Goal: Information Seeking & Learning: Learn about a topic

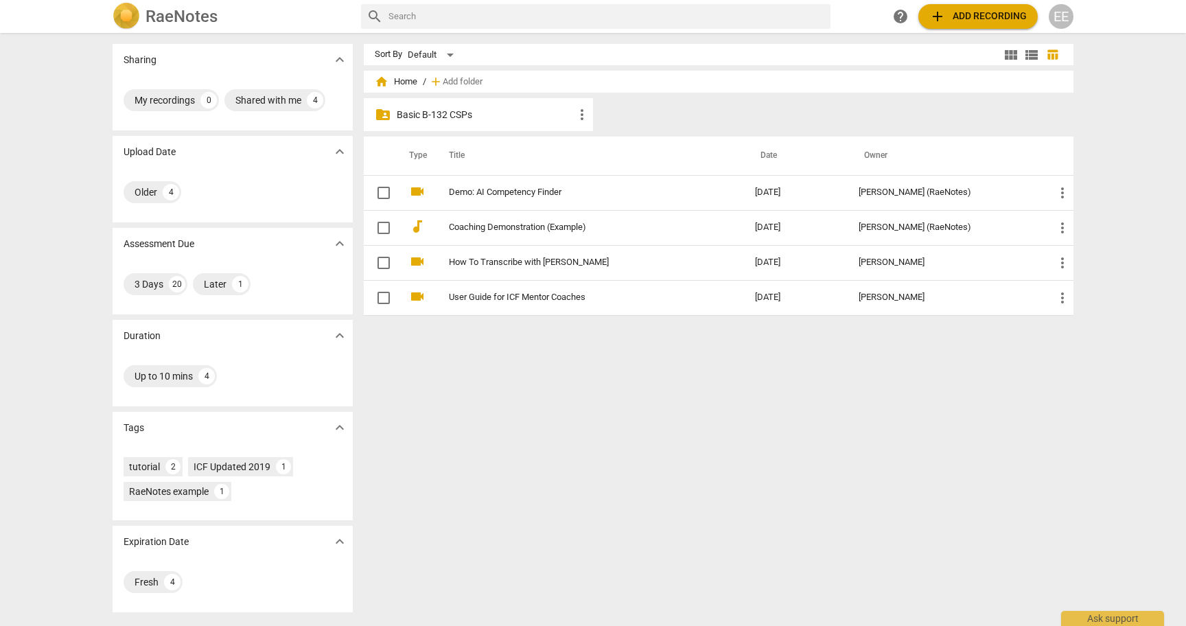
scroll to position [1, 0]
click at [449, 113] on p "Basic B-132 CSPs" at bounding box center [485, 115] width 177 height 14
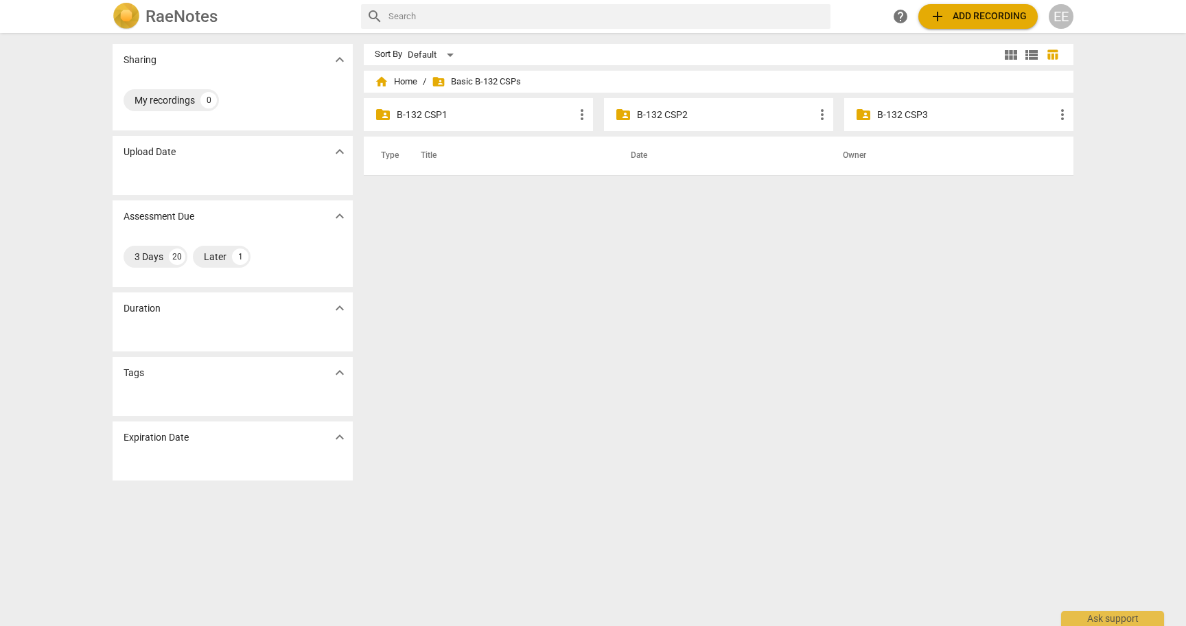
scroll to position [0, 1]
click at [422, 113] on p "B-132 CSP1" at bounding box center [485, 115] width 177 height 14
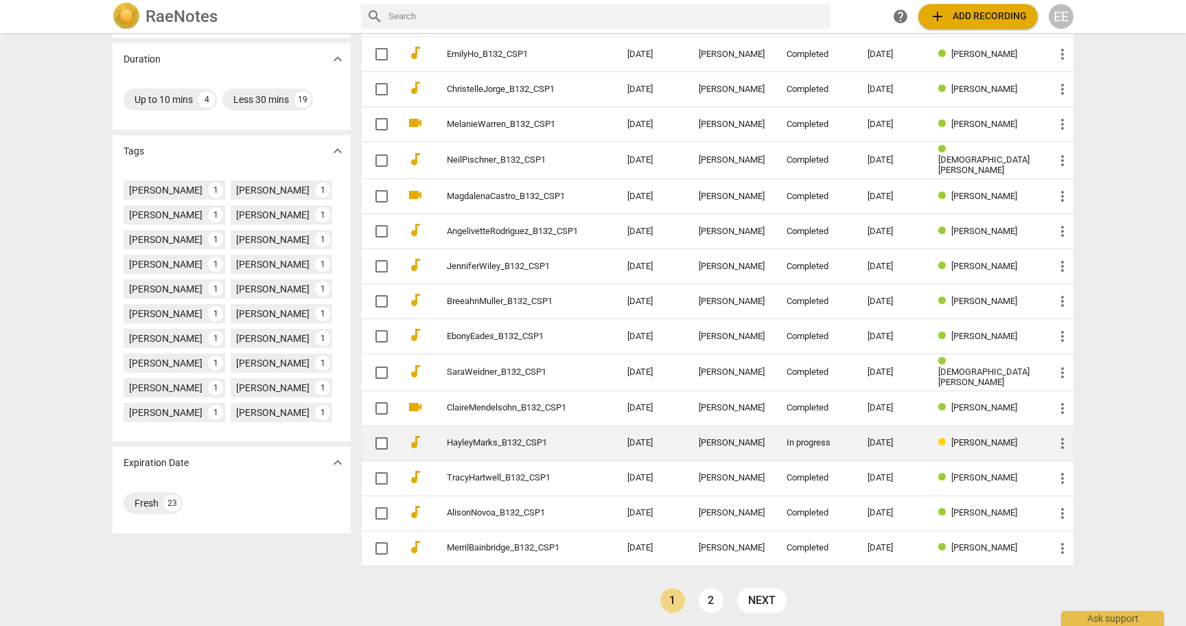
scroll to position [276, 0]
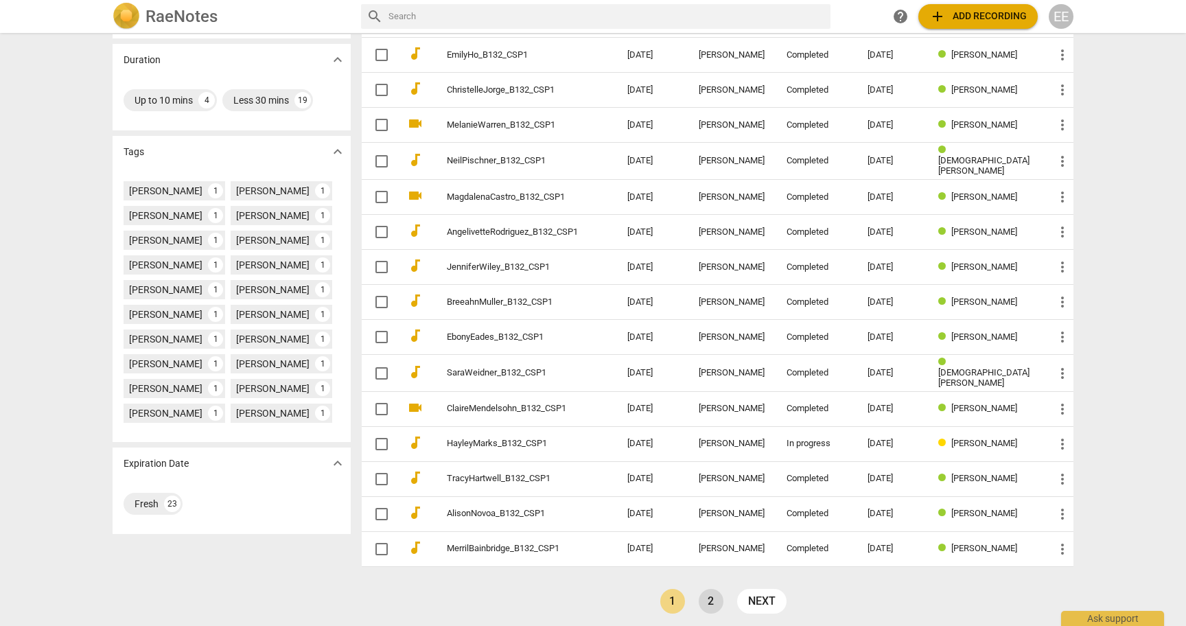
click at [712, 590] on link "2" at bounding box center [711, 601] width 25 height 25
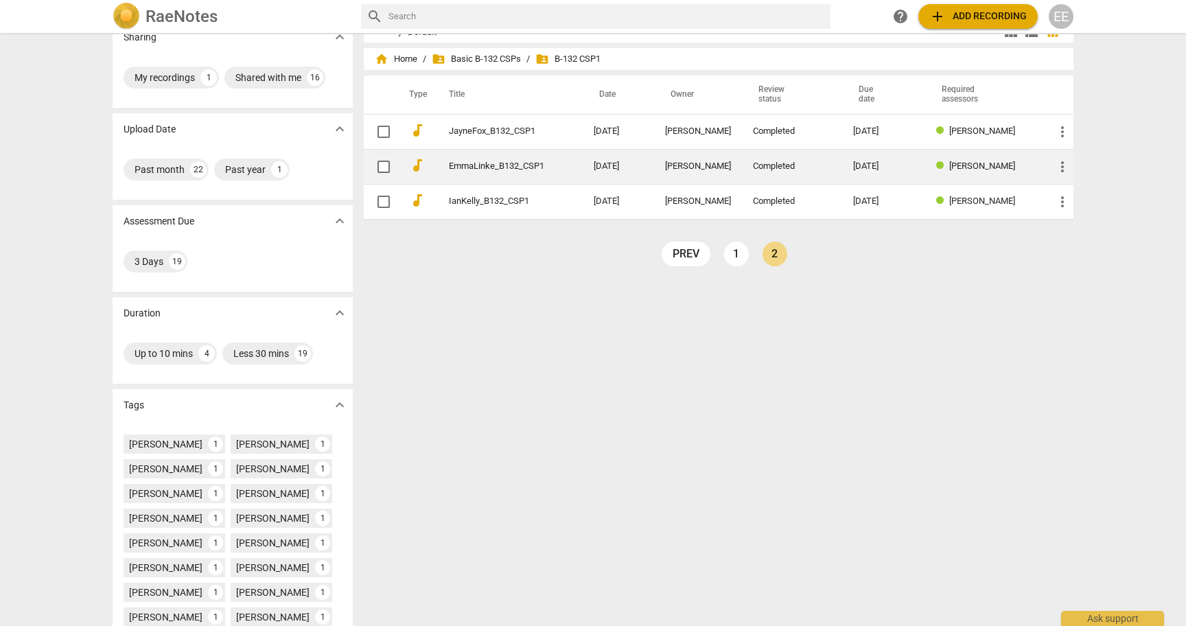
scroll to position [28, 0]
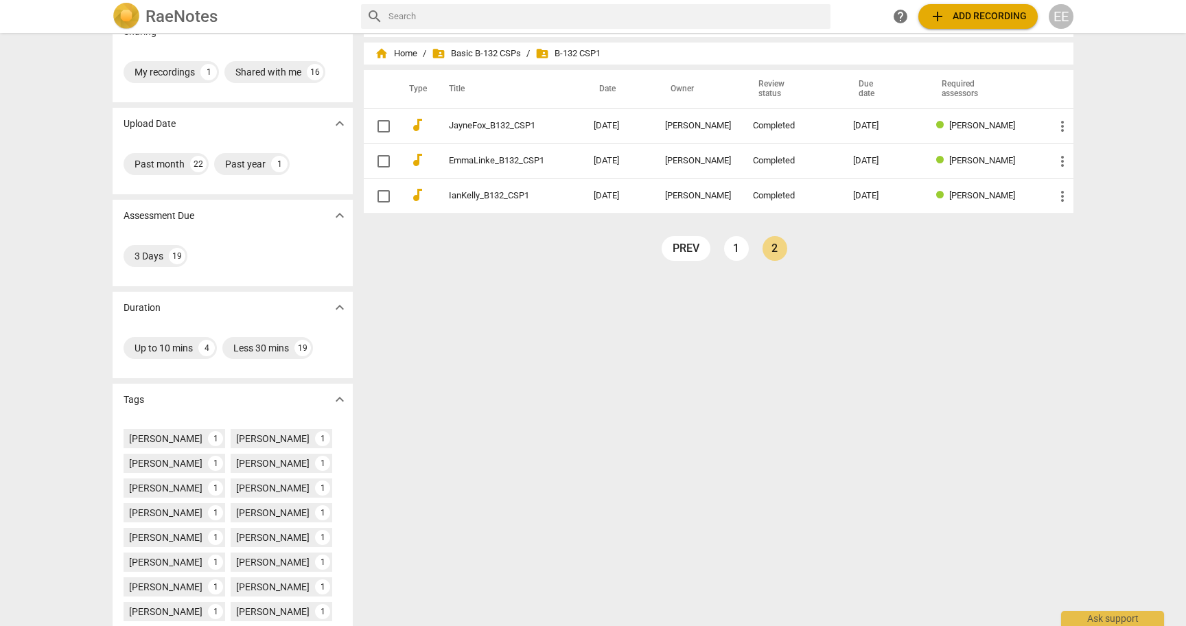
click at [490, 163] on link "EmmaLinke_B132_CSP1" at bounding box center [496, 161] width 95 height 10
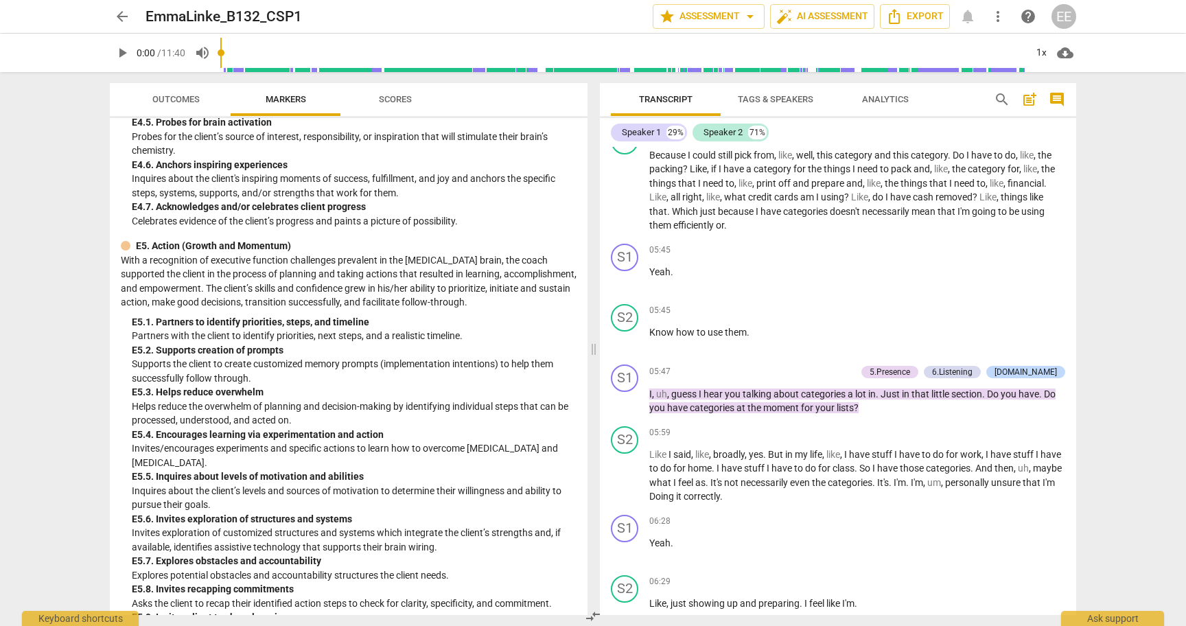
click at [396, 101] on span "Scores" at bounding box center [395, 99] width 33 height 10
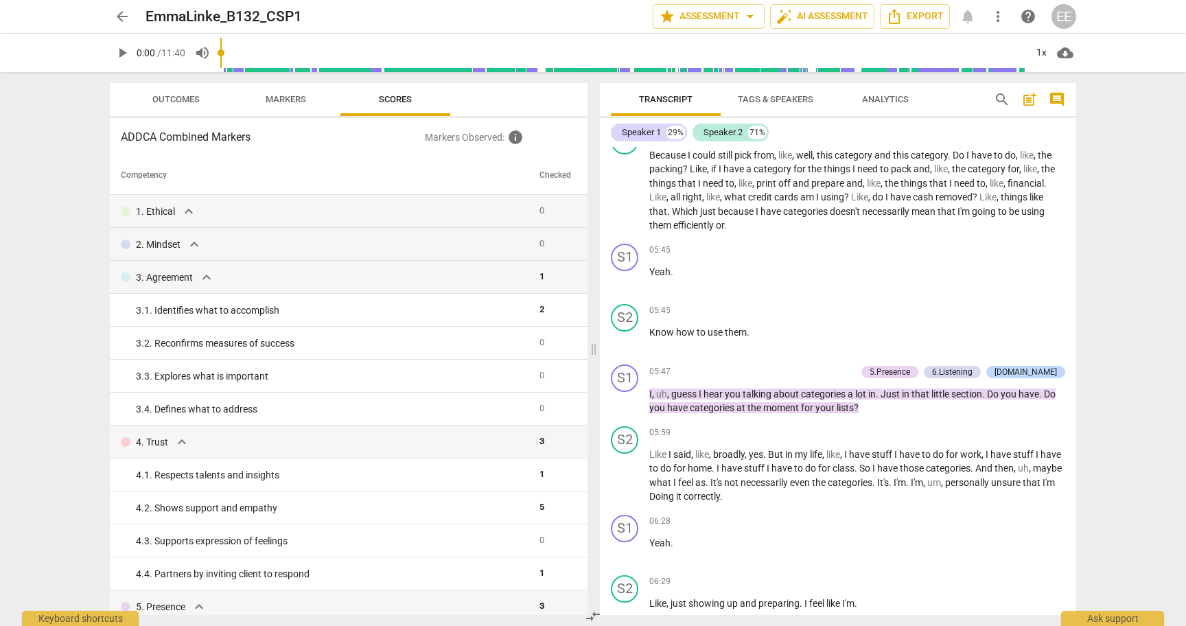
click at [197, 100] on span "Outcomes" at bounding box center [175, 99] width 47 height 10
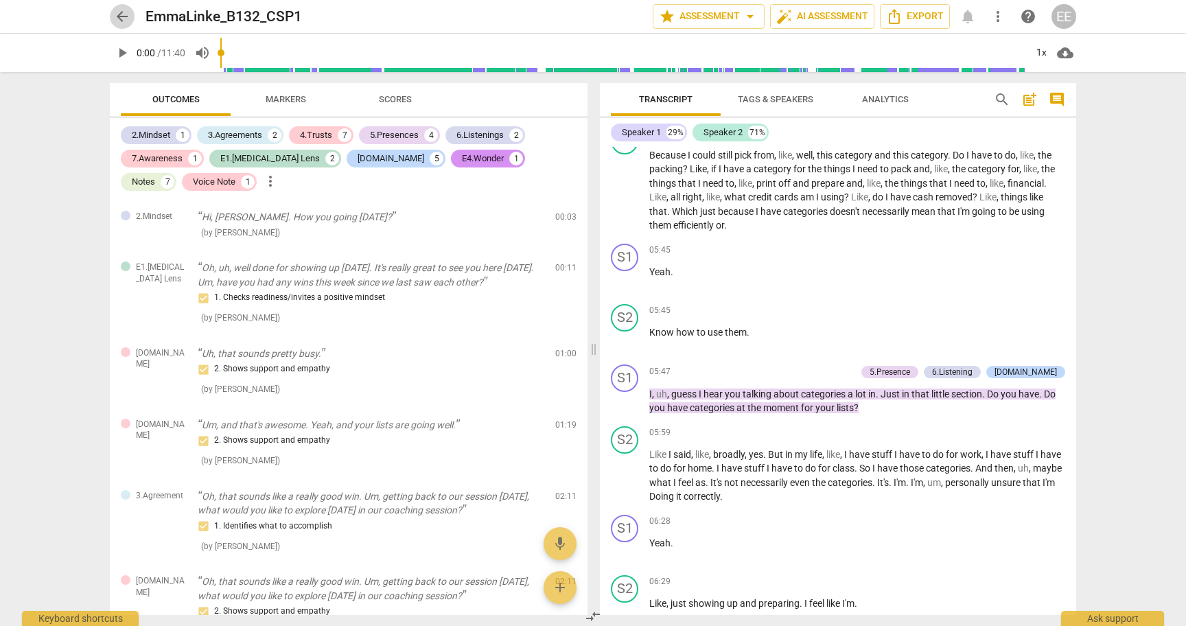
click at [124, 17] on span "arrow_back" at bounding box center [122, 16] width 16 height 16
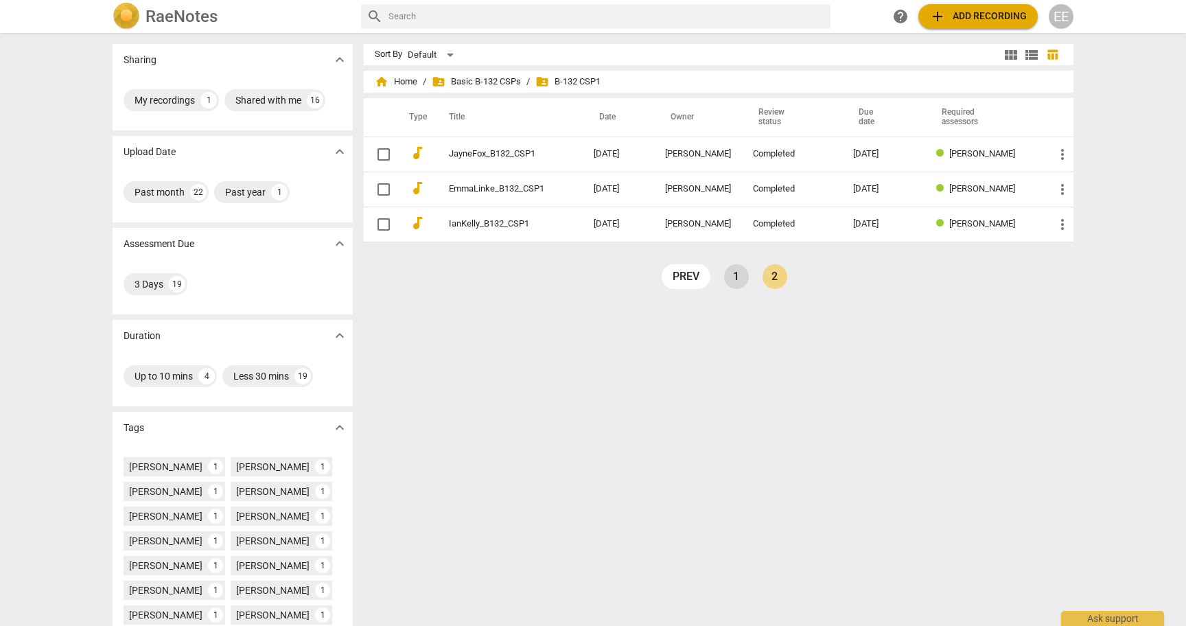
click at [731, 279] on link "1" at bounding box center [736, 276] width 25 height 25
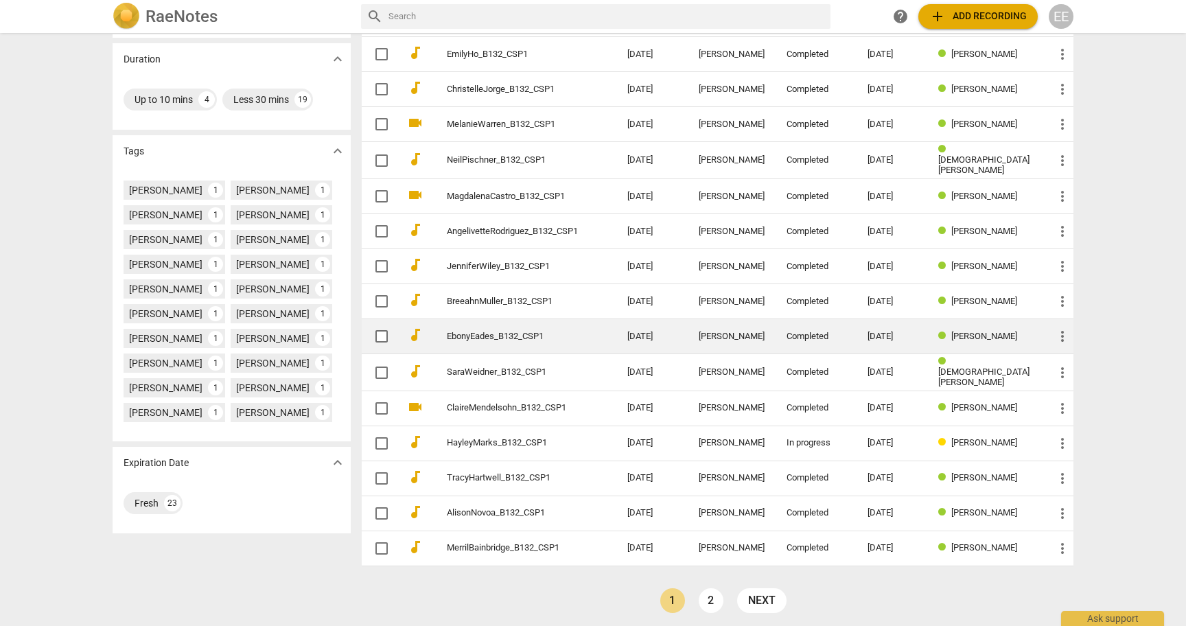
scroll to position [276, 0]
click at [491, 335] on link "EbonyEades_B132_CSP1" at bounding box center [512, 337] width 131 height 10
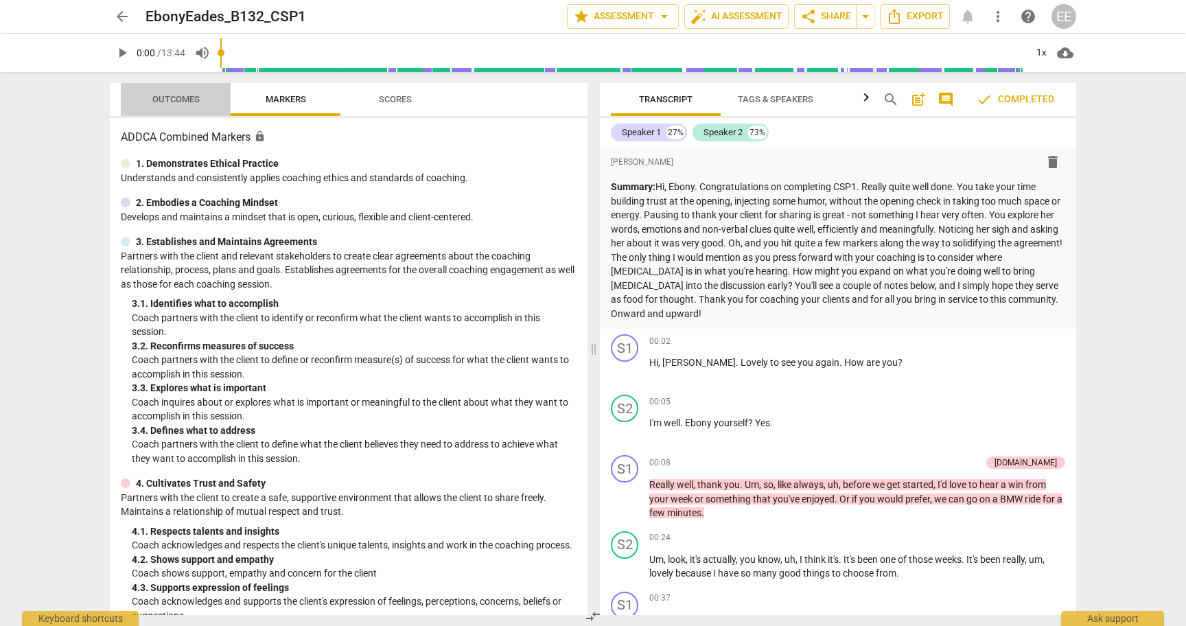
click at [197, 100] on span "Outcomes" at bounding box center [175, 99] width 47 height 10
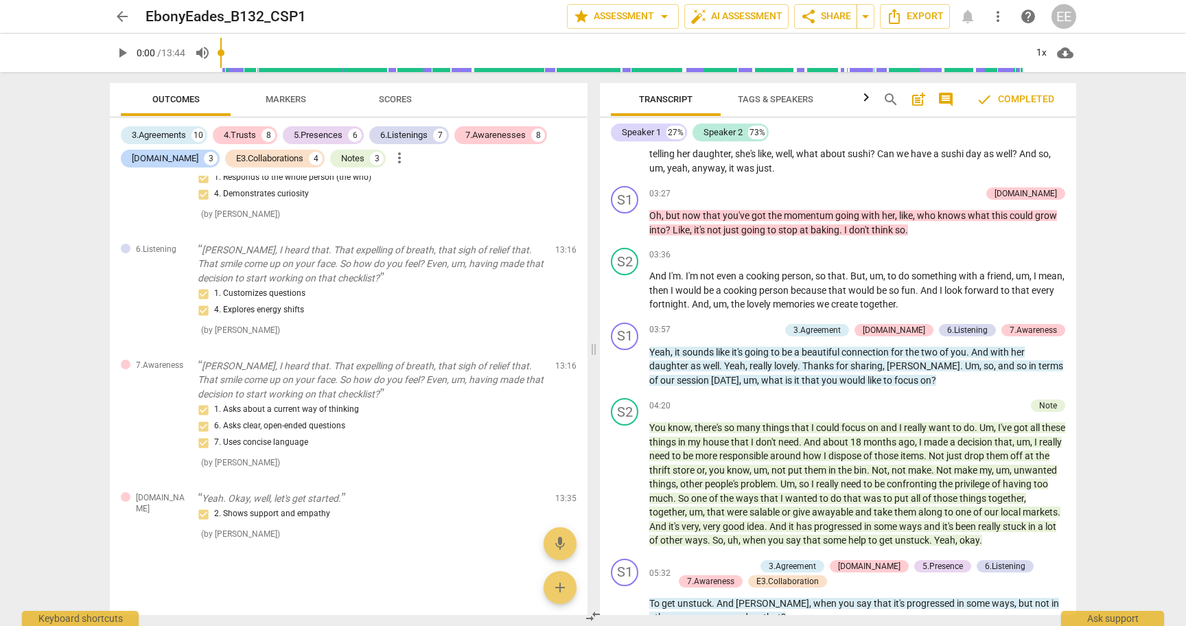
scroll to position [874, 0]
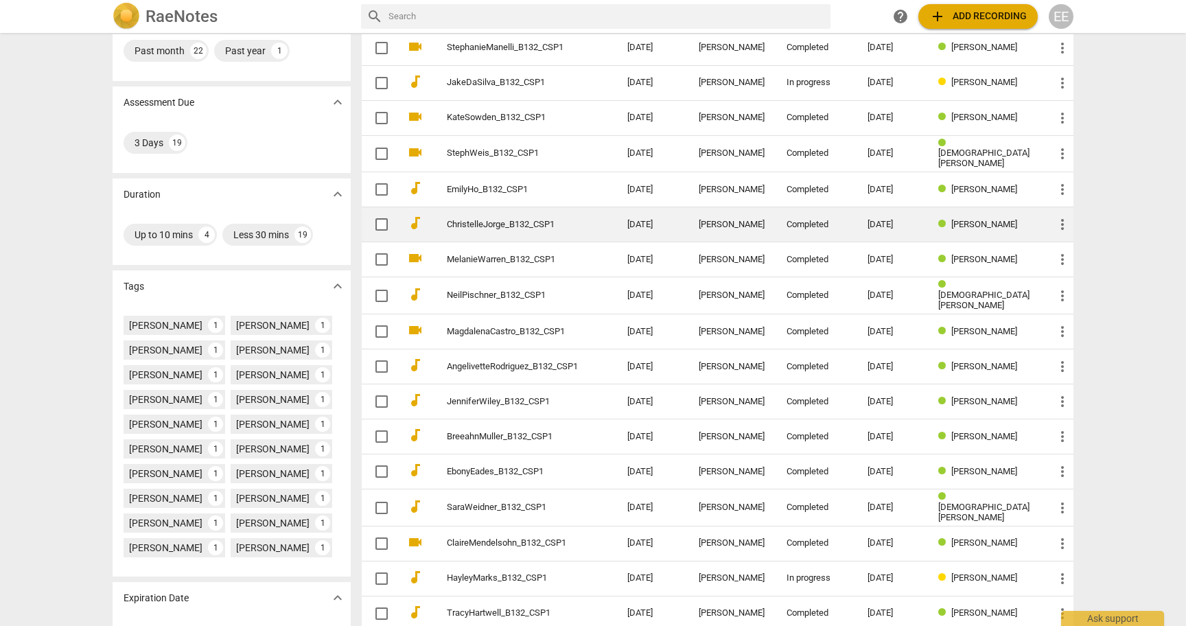
scroll to position [148, 0]
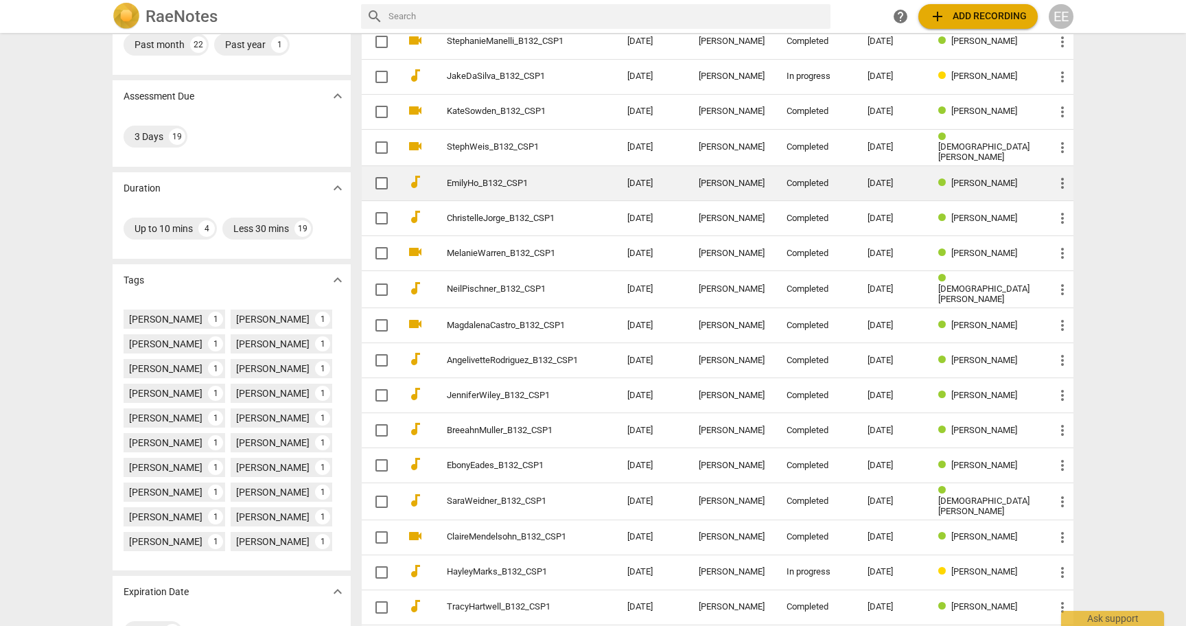
click at [502, 183] on link "EmilyHo_B132_CSP1" at bounding box center [512, 183] width 131 height 10
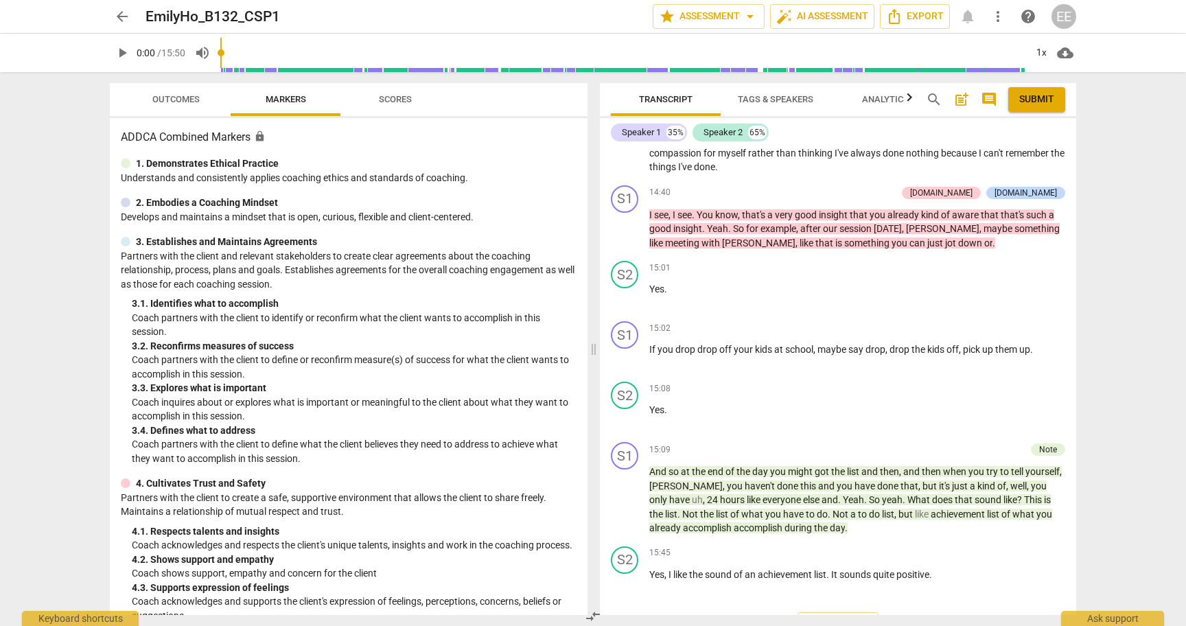
scroll to position [1, 0]
